Goal: Check status: Check status

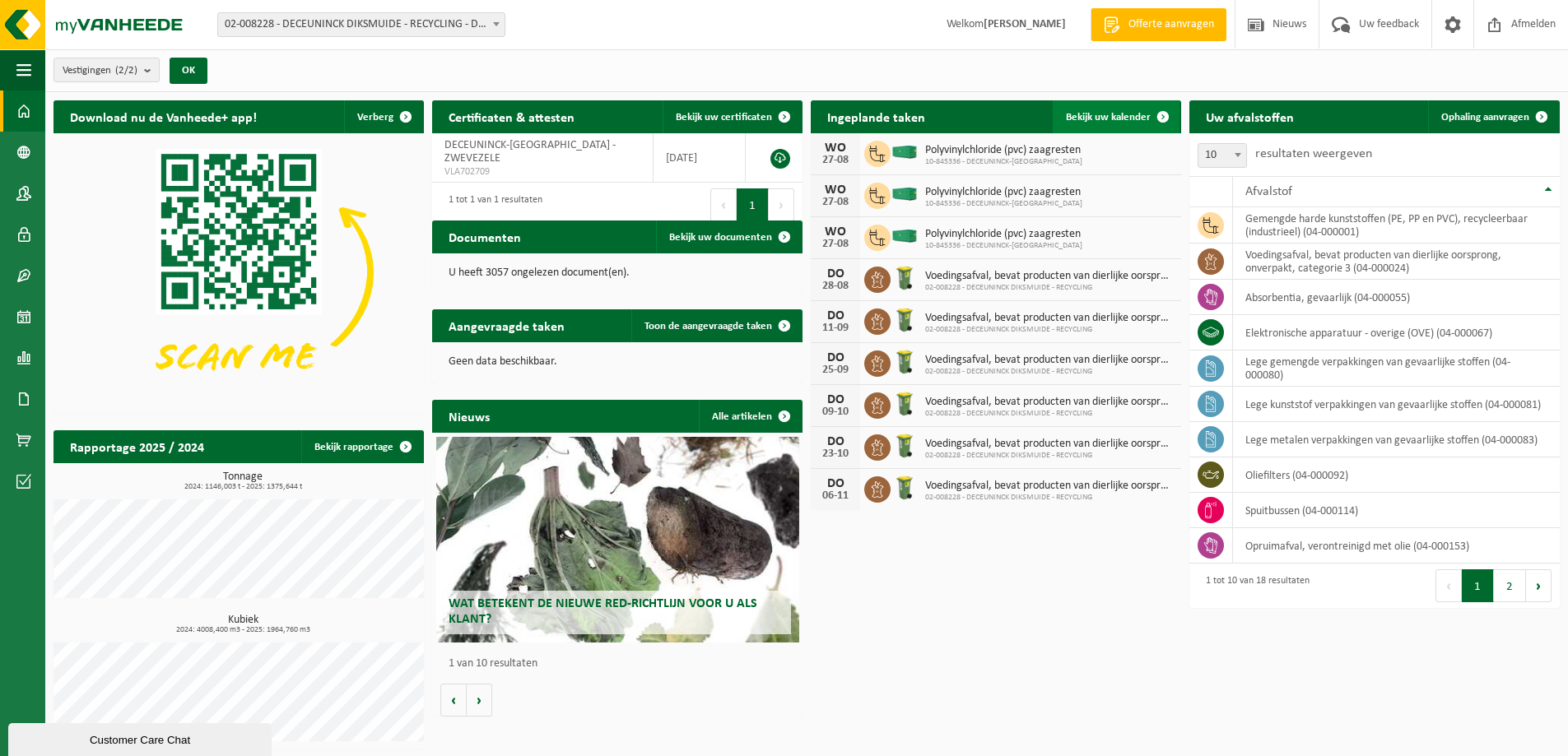
click at [1118, 112] on span "Bekijk uw kalender" at bounding box center [1108, 117] width 84 height 11
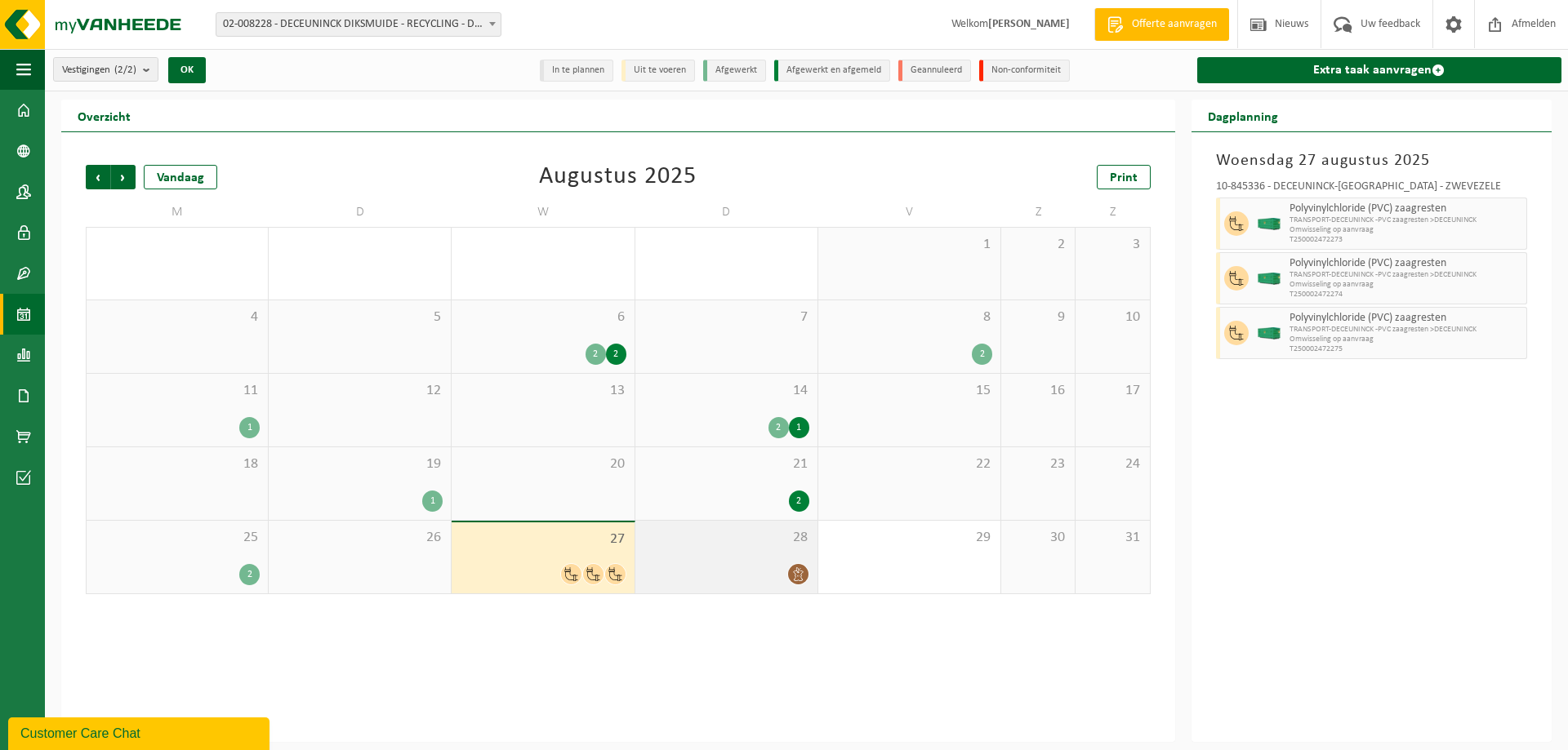
click at [743, 580] on div at bounding box center [726, 574] width 165 height 22
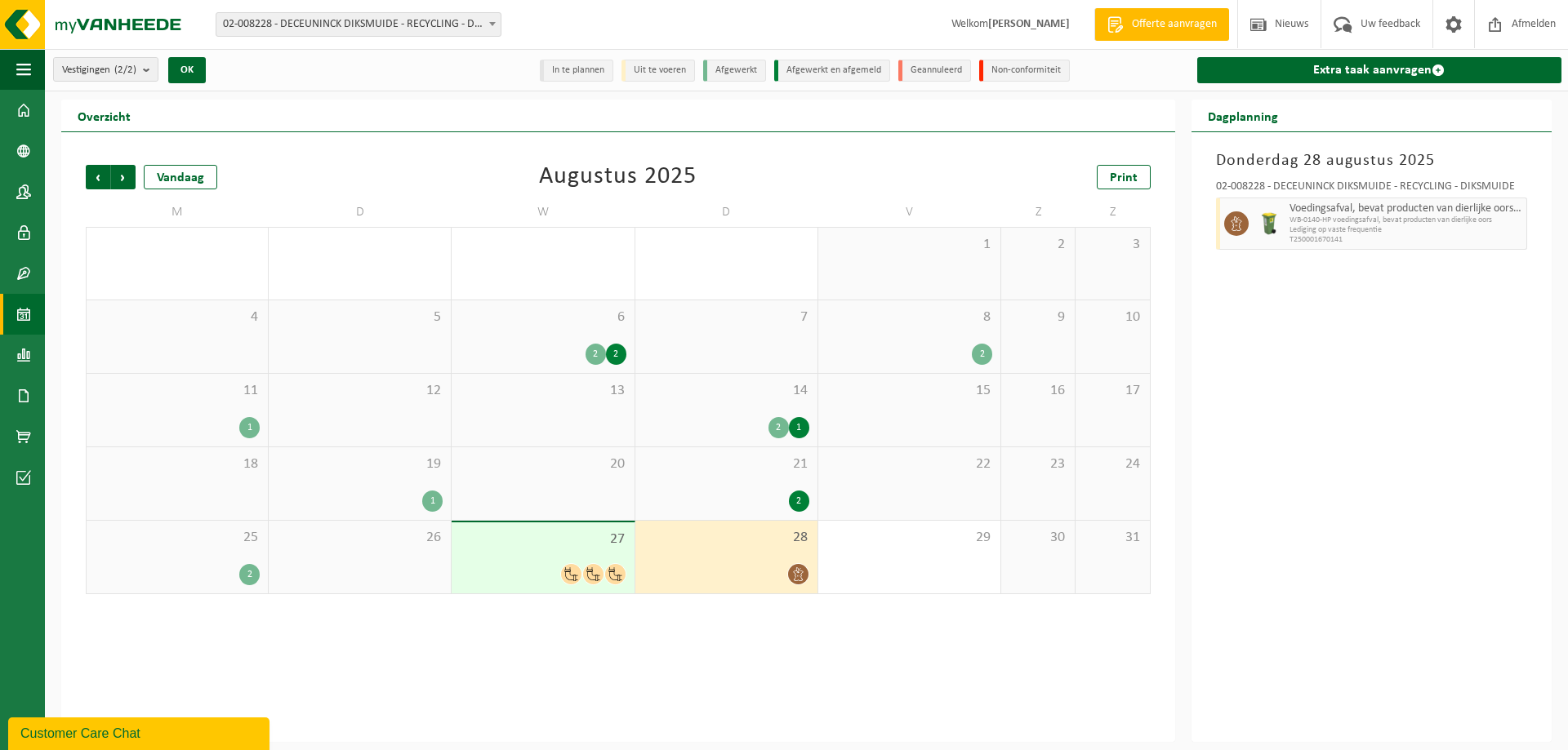
click at [549, 555] on div "27" at bounding box center [542, 558] width 182 height 71
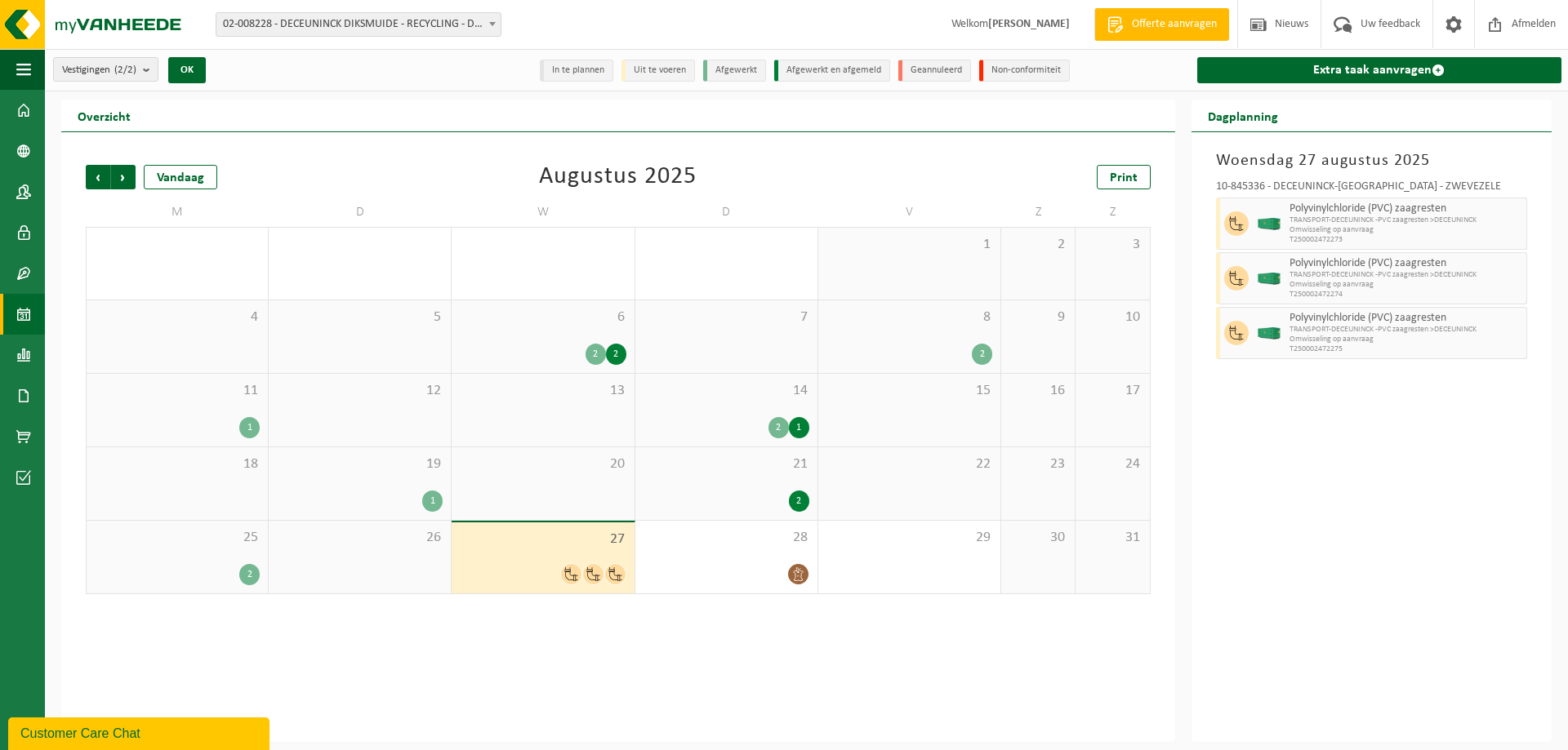
click at [368, 559] on div "26" at bounding box center [359, 557] width 182 height 72
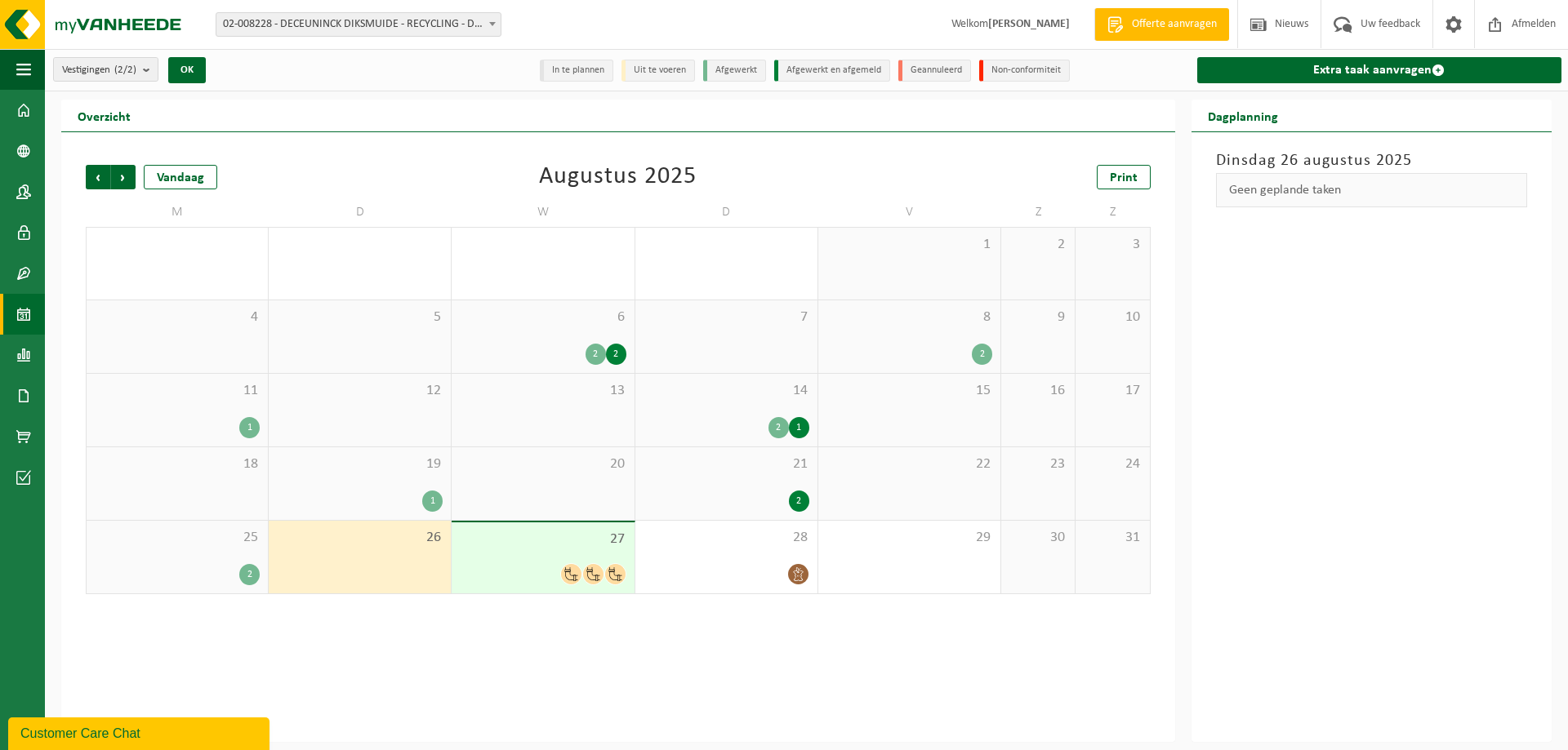
click at [178, 563] on div "25 2" at bounding box center [177, 557] width 182 height 72
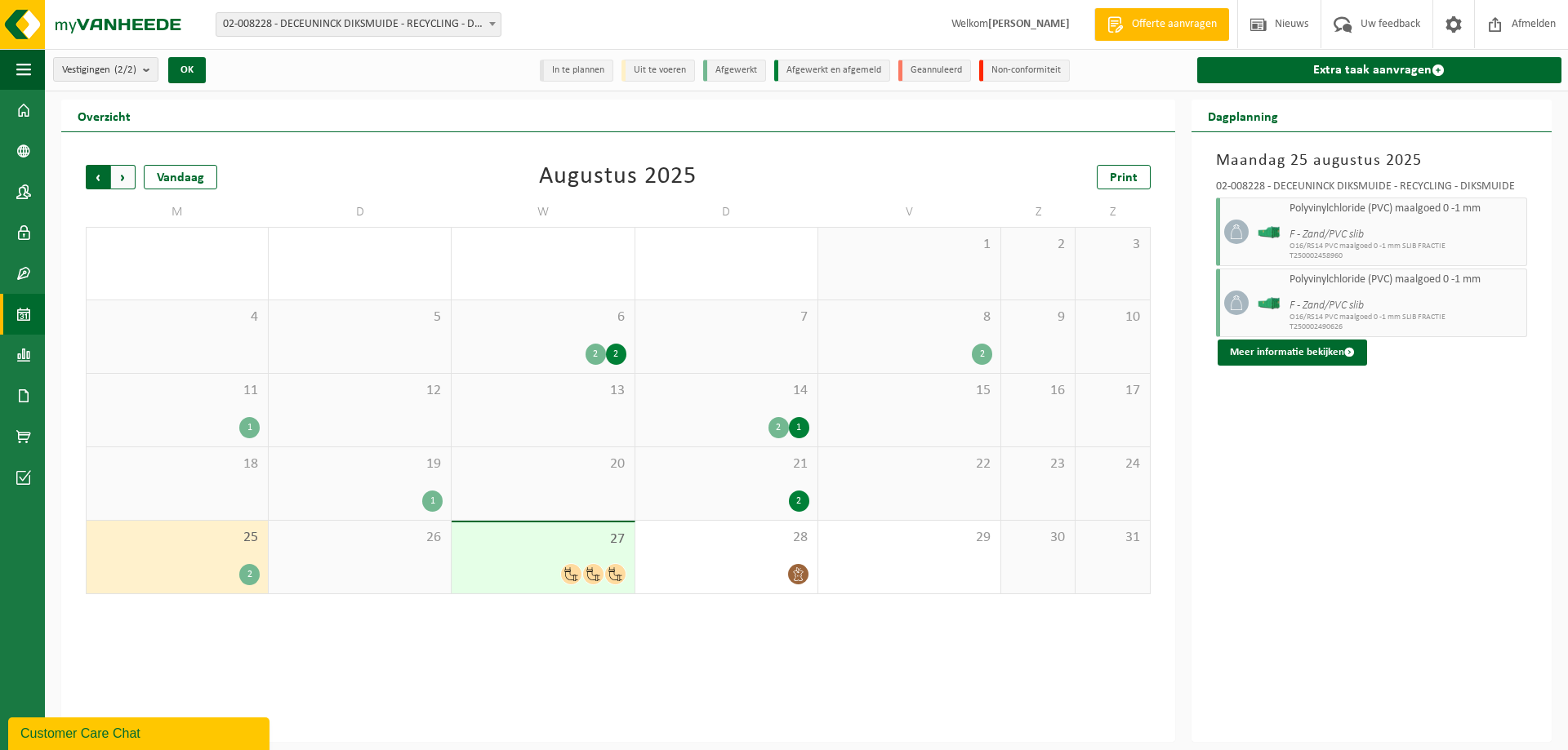
click at [125, 176] on span "Volgende" at bounding box center [124, 177] width 25 height 25
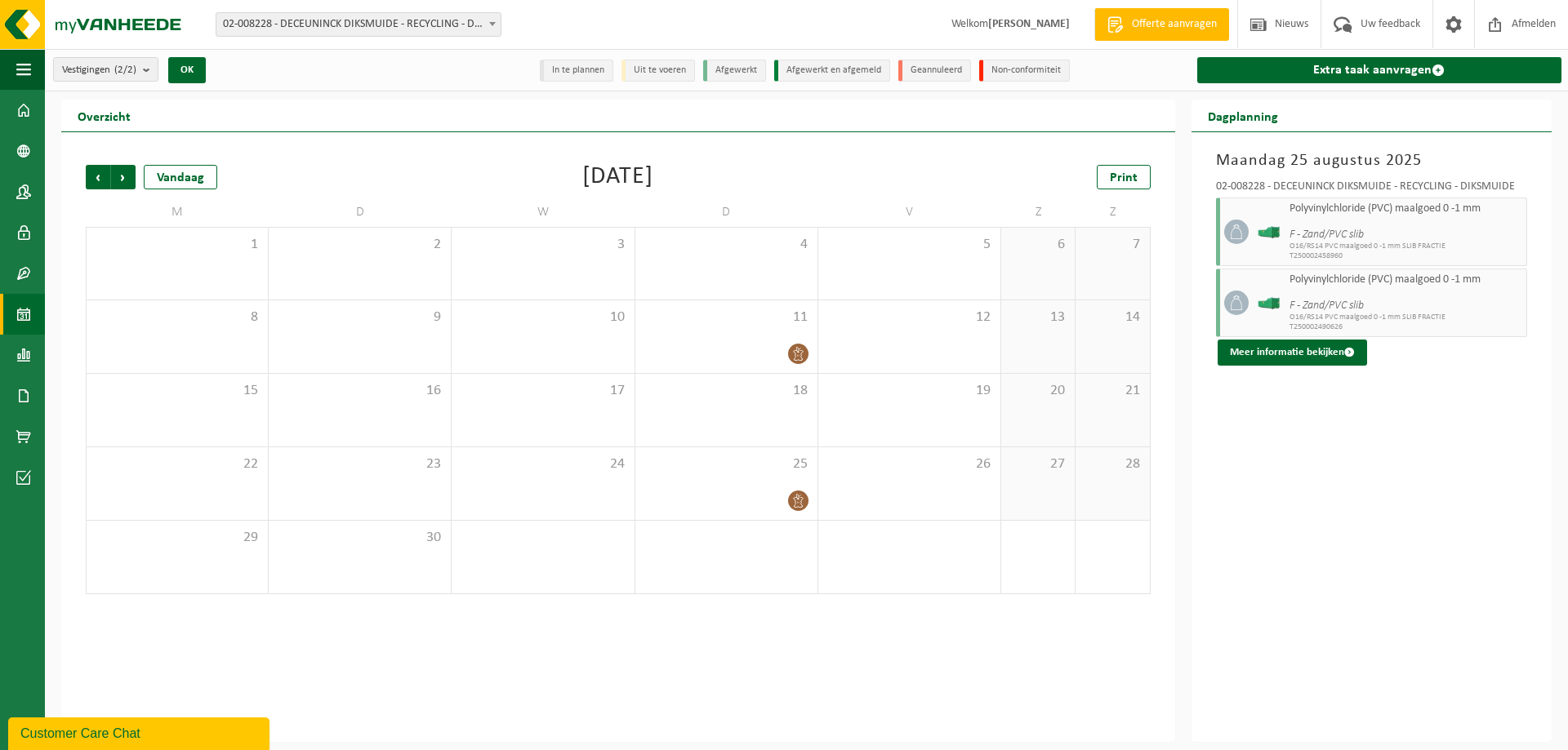
click at [82, 179] on div "Vorige Volgende Vandaag September 2025 Print M D W D V Z Z 1 2 3 4 5 6 7 8 9 10…" at bounding box center [618, 379] width 1081 height 462
click at [106, 174] on span "Vorige" at bounding box center [98, 177] width 25 height 25
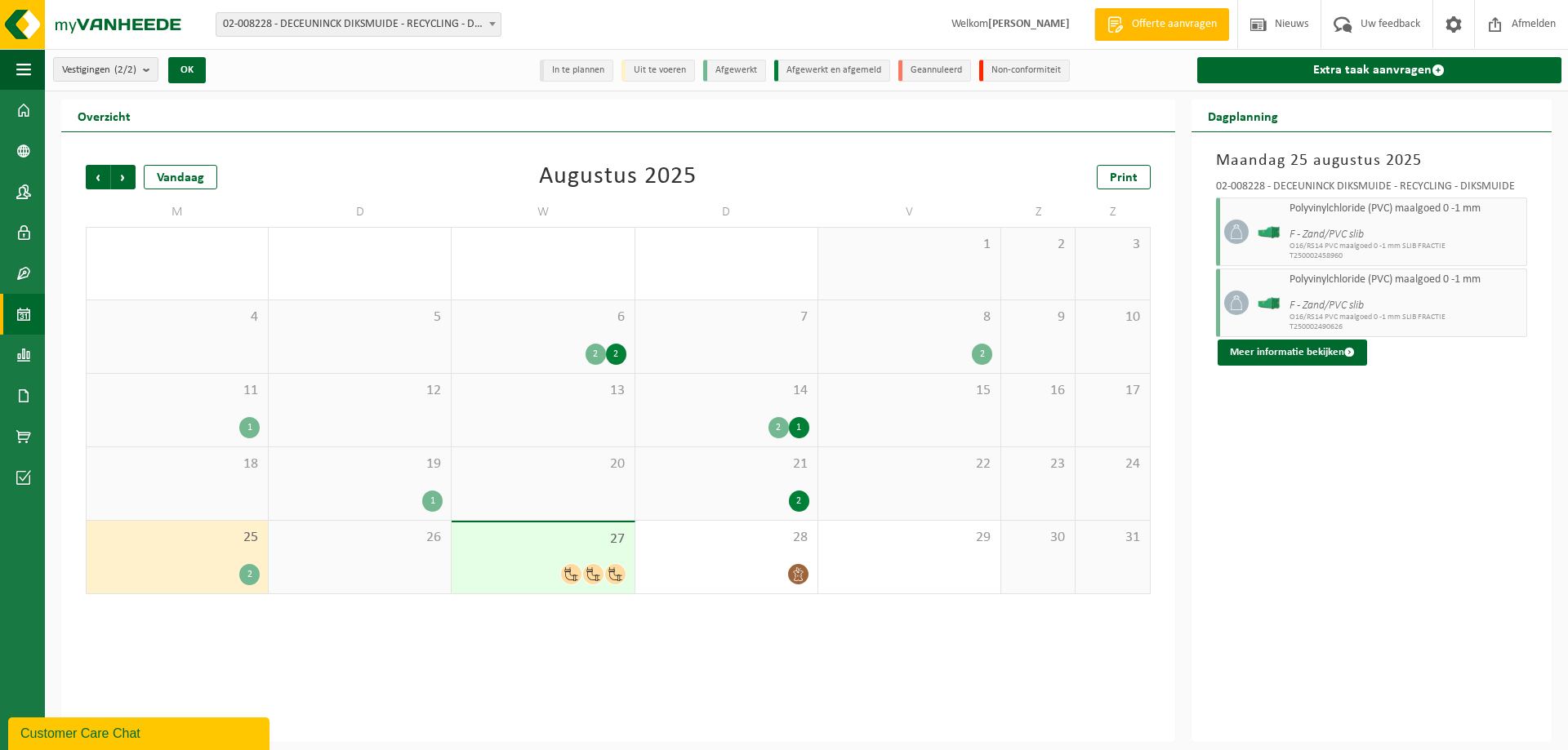
click at [188, 549] on div "25 2" at bounding box center [177, 557] width 182 height 72
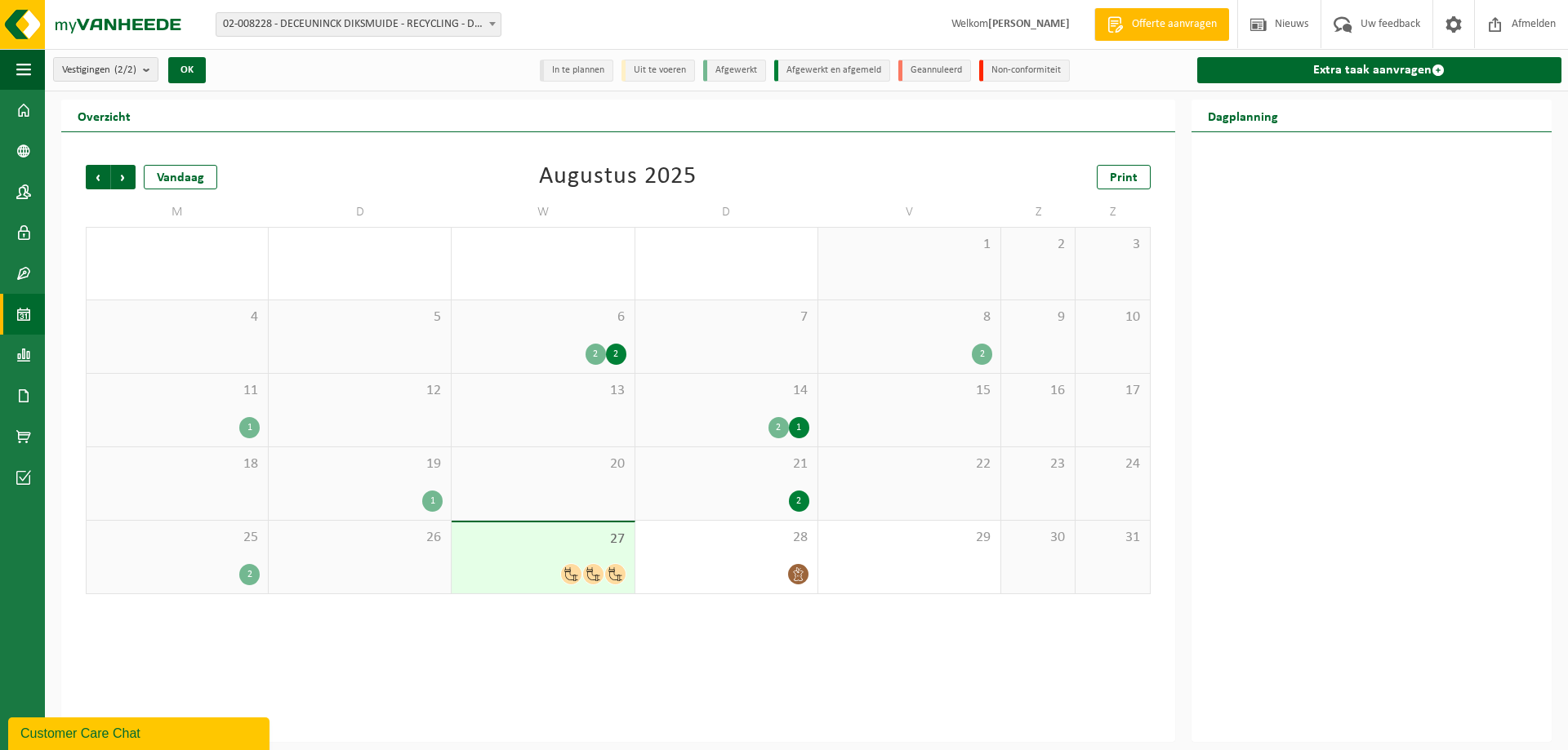
click at [193, 548] on div "25 2" at bounding box center [177, 557] width 182 height 72
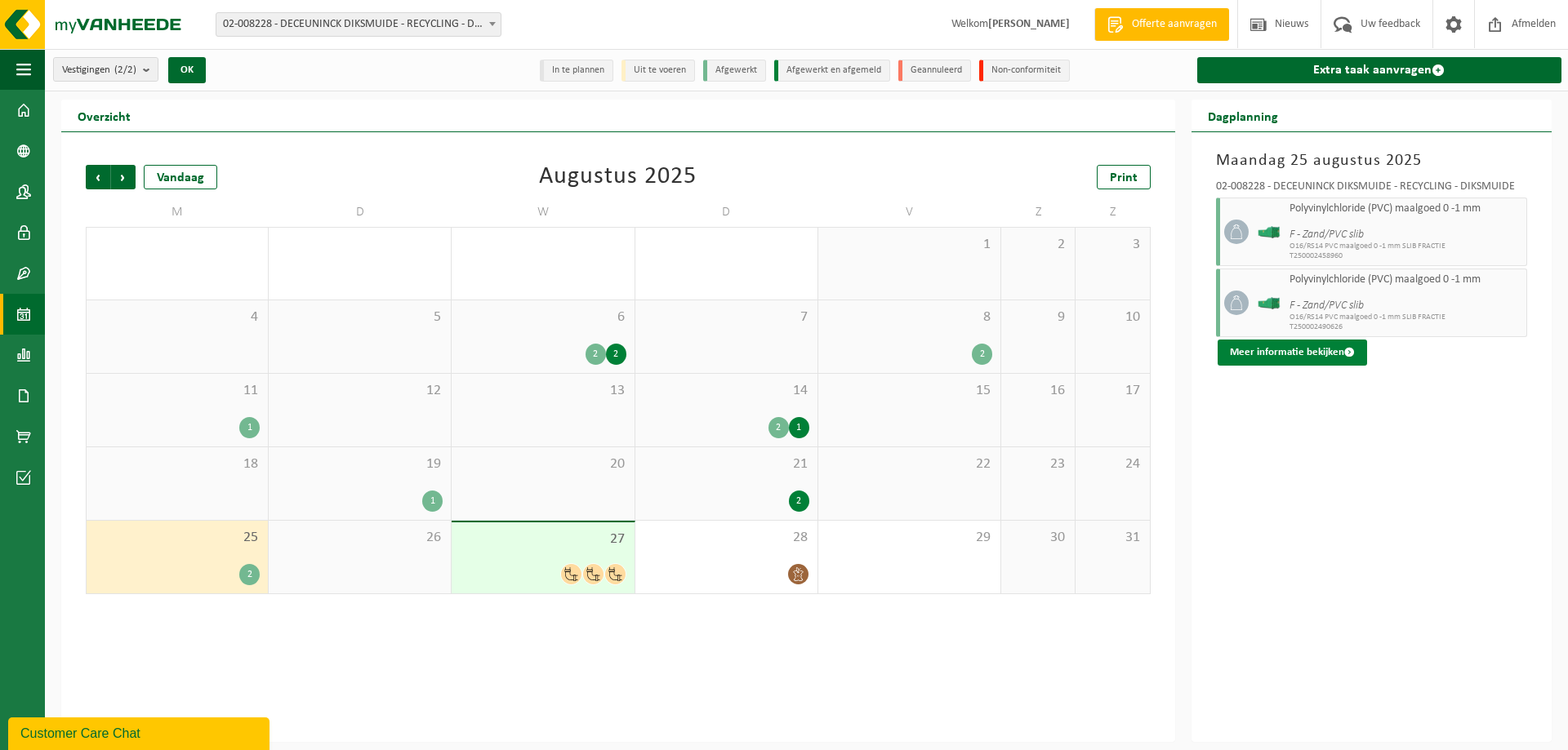
click at [1261, 357] on button "Meer informatie bekijken" at bounding box center [1291, 352] width 149 height 26
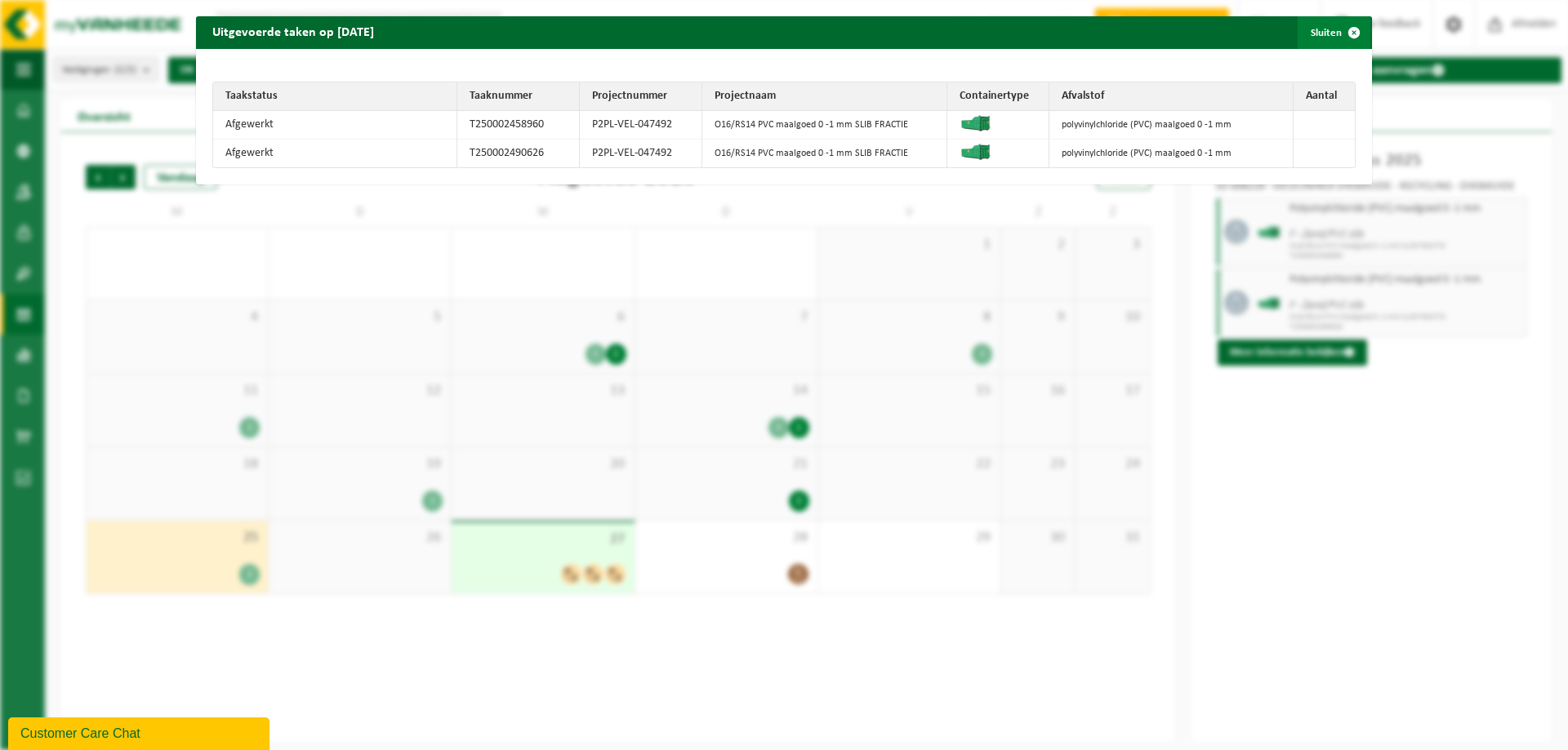
click at [1338, 33] on span "button" at bounding box center [1354, 32] width 32 height 32
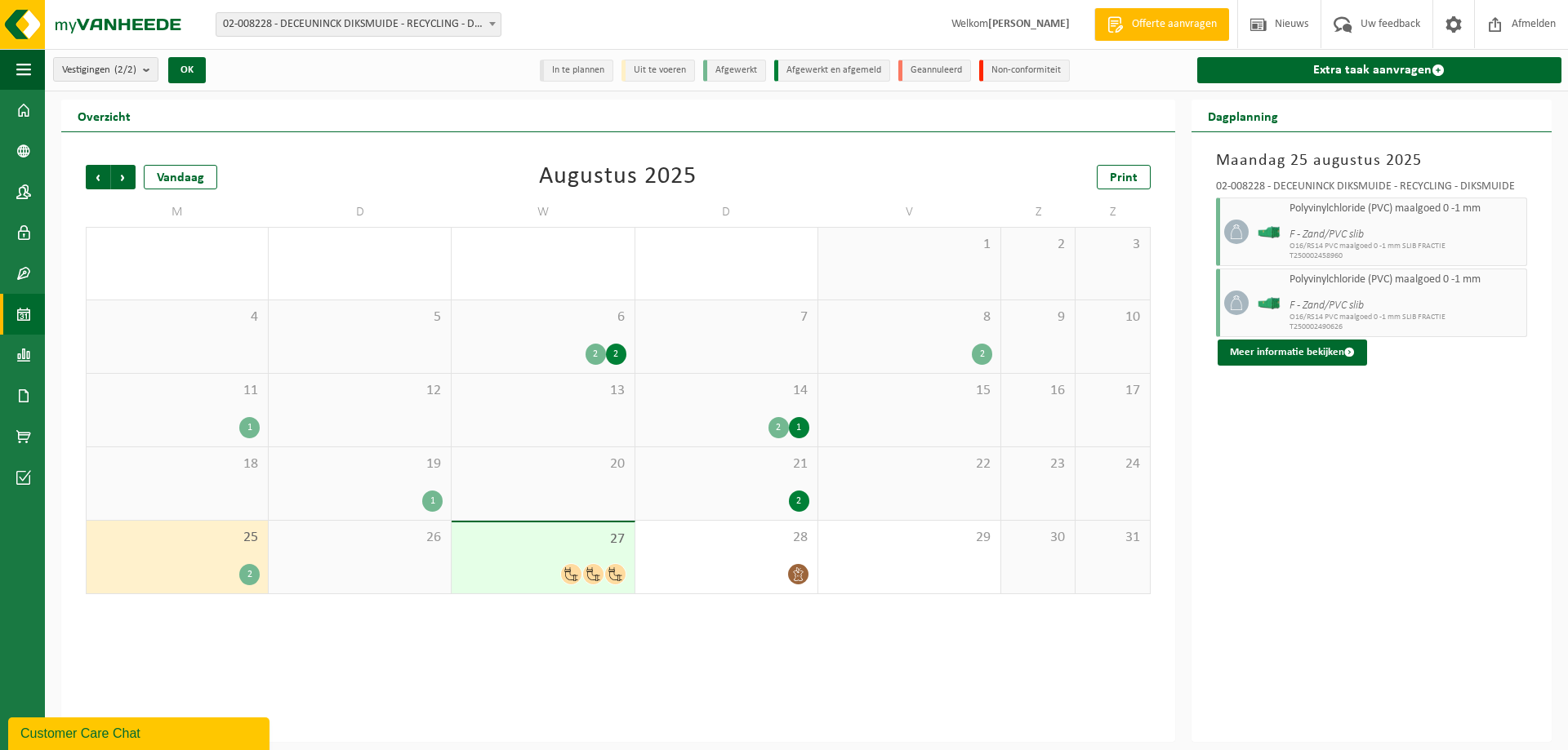
click at [1274, 476] on div "Maandag 25 augustus 2025 02-008228 - DECEUNINCK DIKSMUIDE - RECYCLING - DIKSMUI…" at bounding box center [1371, 436] width 360 height 609
